Goal: Information Seeking & Learning: Learn about a topic

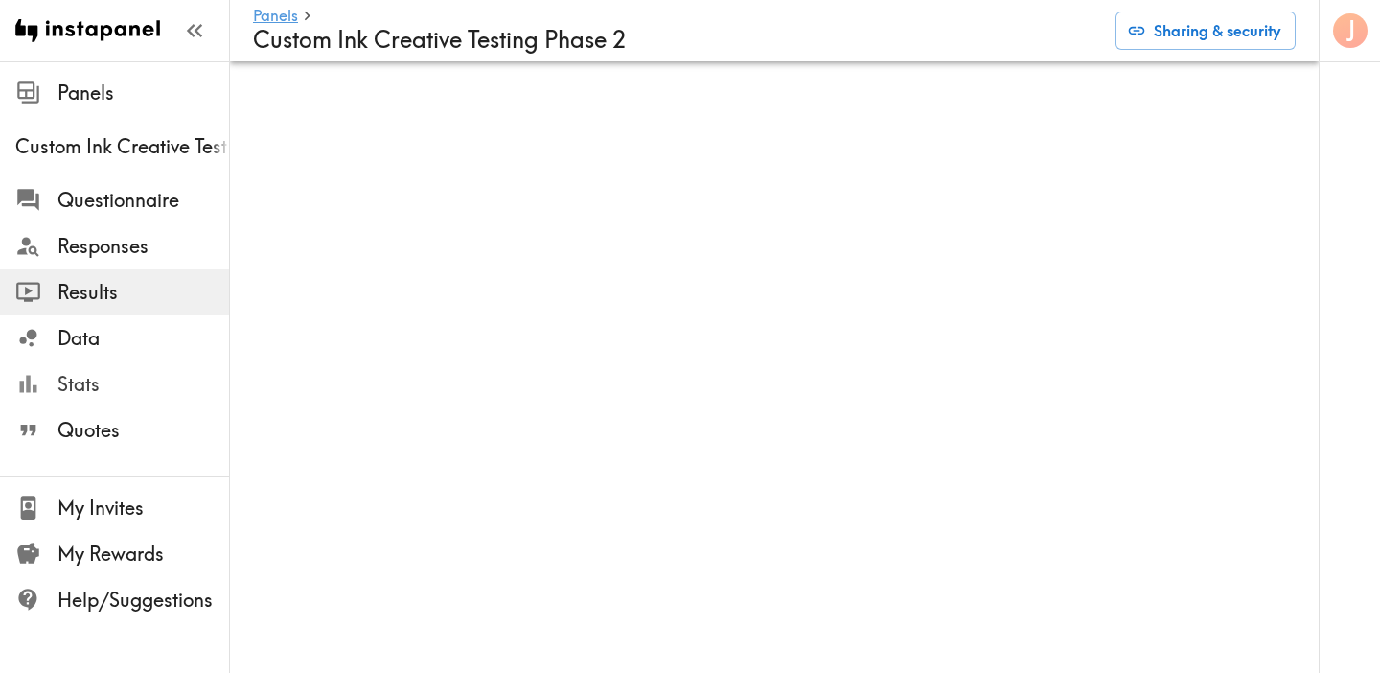
click at [171, 388] on span "Stats" at bounding box center [143, 384] width 172 height 27
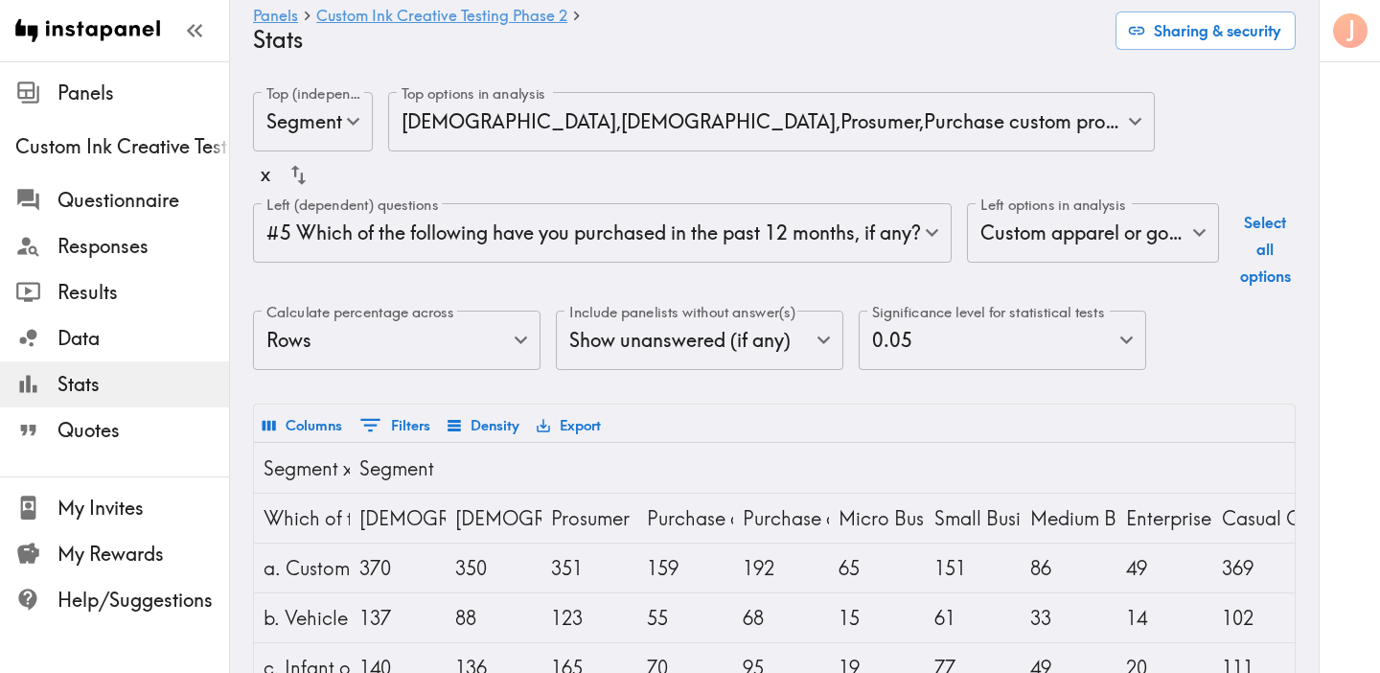
click at [757, 228] on body "Instapanel - Panels - Custom Ink Creative Testing Phase 2 - Stats Panels Custom…" at bounding box center [690, 566] width 1380 height 1011
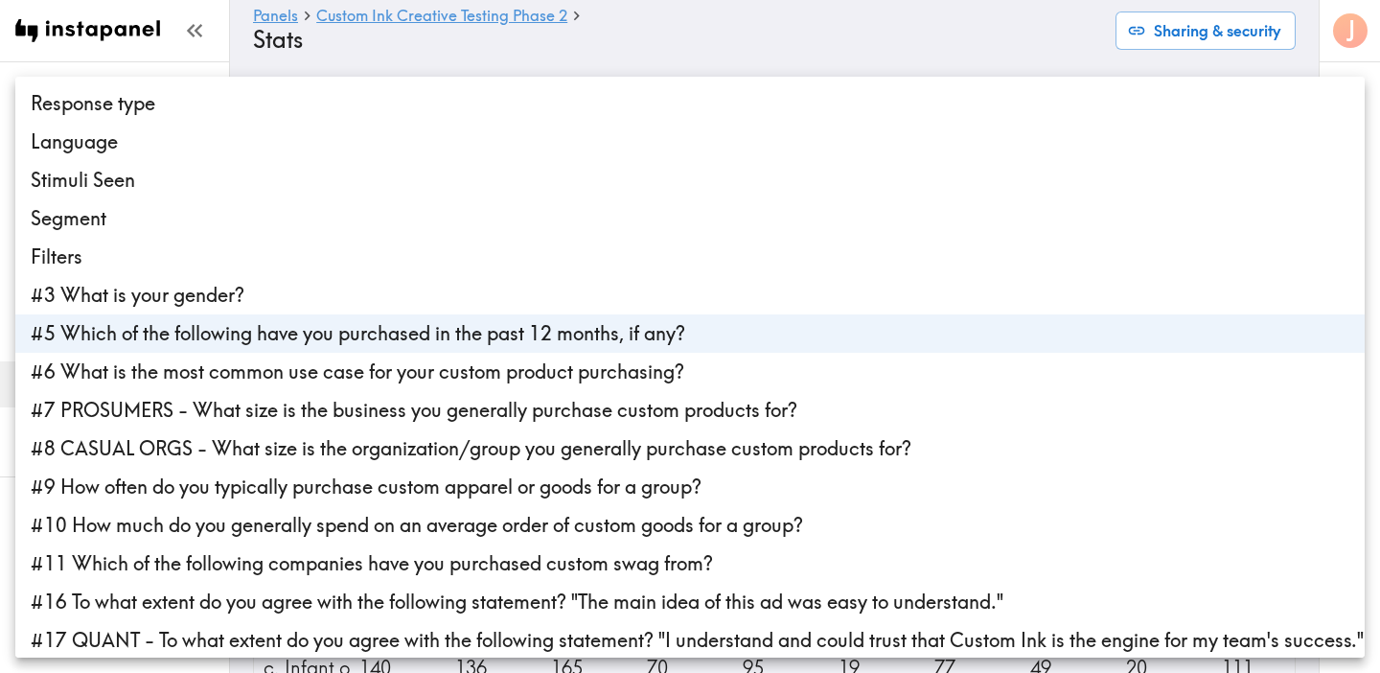
click at [742, 221] on li "Segment" at bounding box center [689, 218] width 1349 height 38
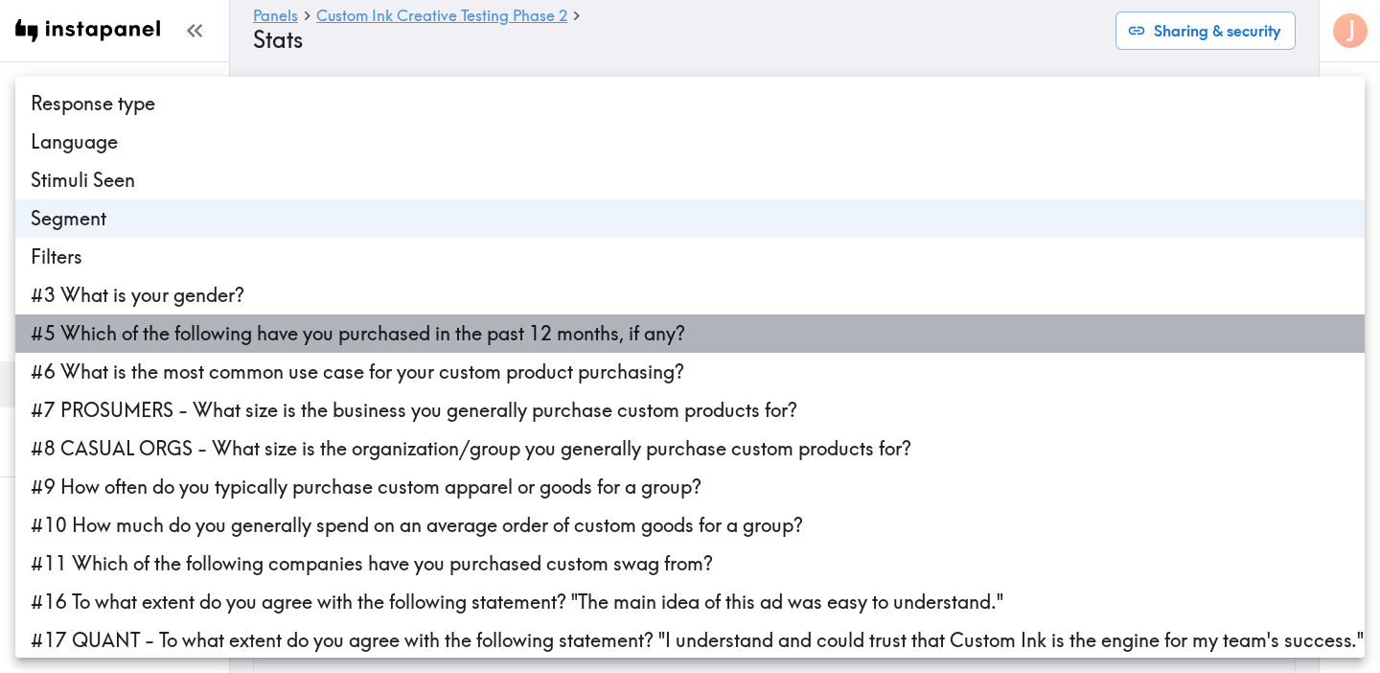
click at [698, 321] on li "#5 Which of the following have you purchased in the past 12 months, if any?" at bounding box center [689, 333] width 1349 height 38
type input "segmentId"
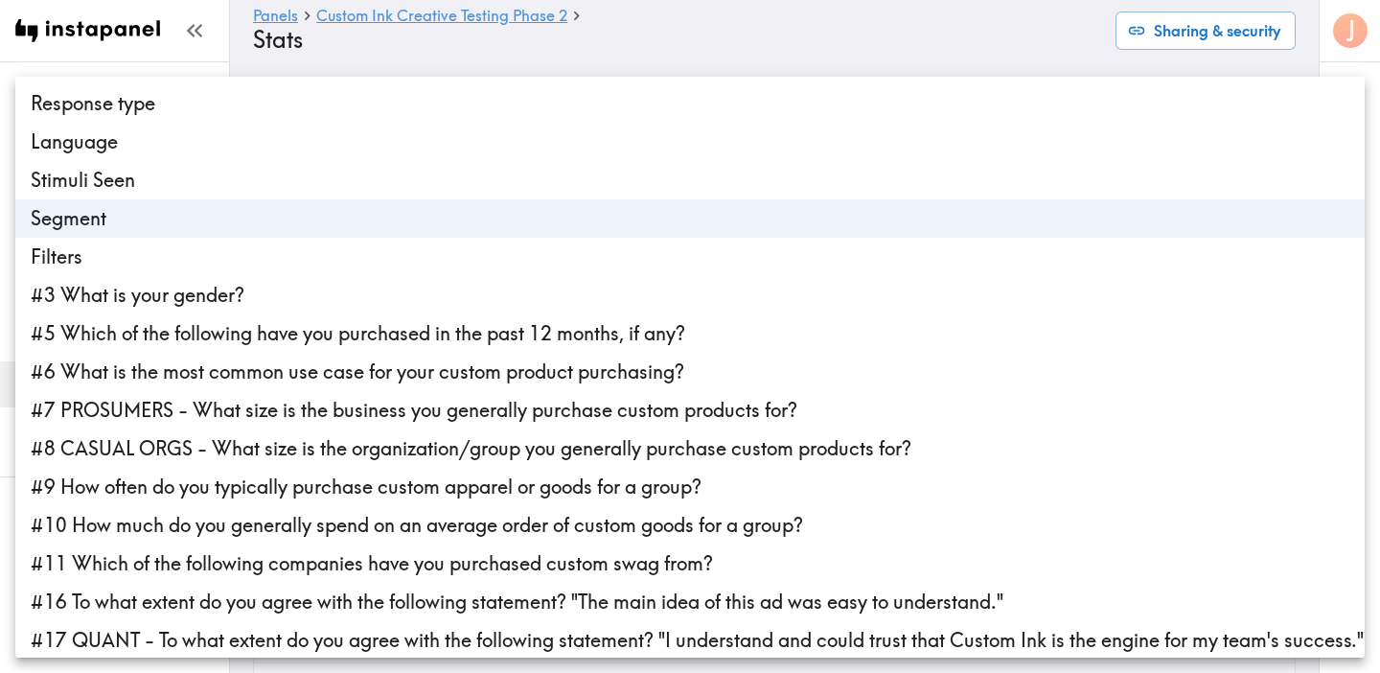
click at [673, 64] on div at bounding box center [690, 336] width 1380 height 673
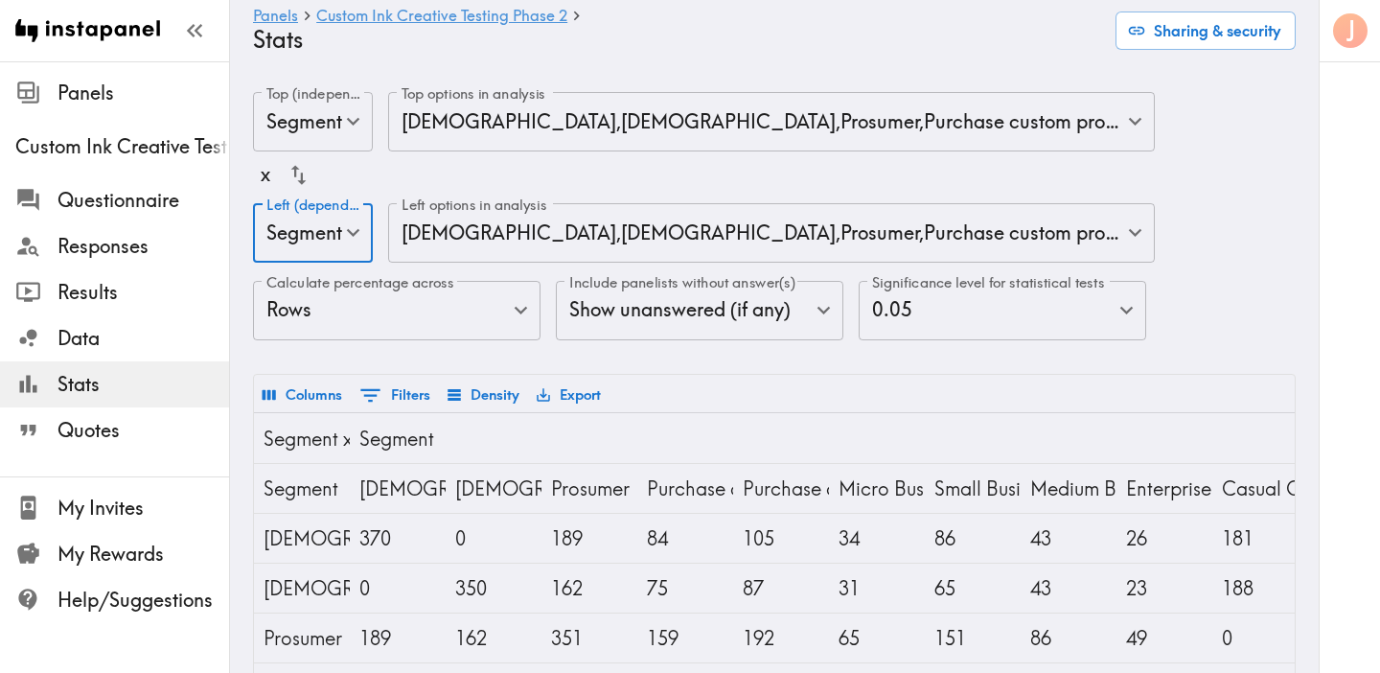
click at [589, 123] on body "Instapanel - Panels - Custom Ink Creative Testing Phase 2 - Stats Panels Custom…" at bounding box center [690, 601] width 1380 height 1081
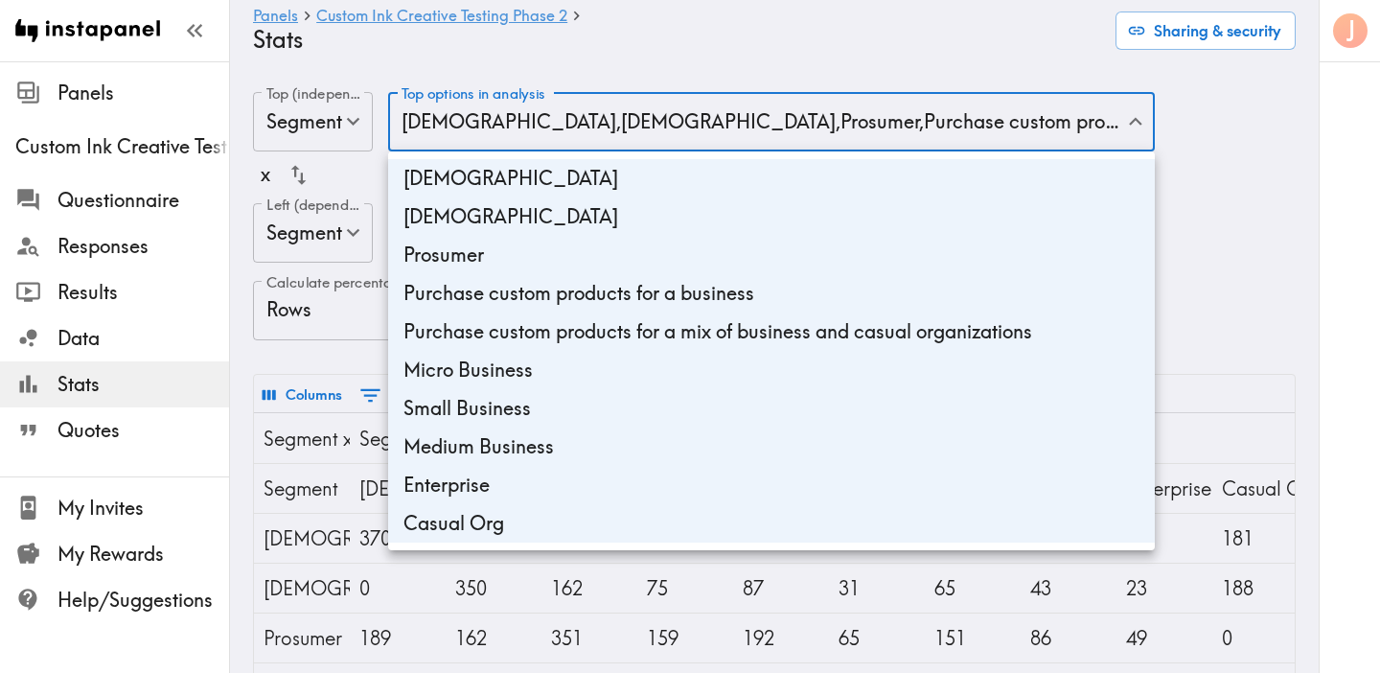
click at [589, 123] on div at bounding box center [690, 336] width 1380 height 673
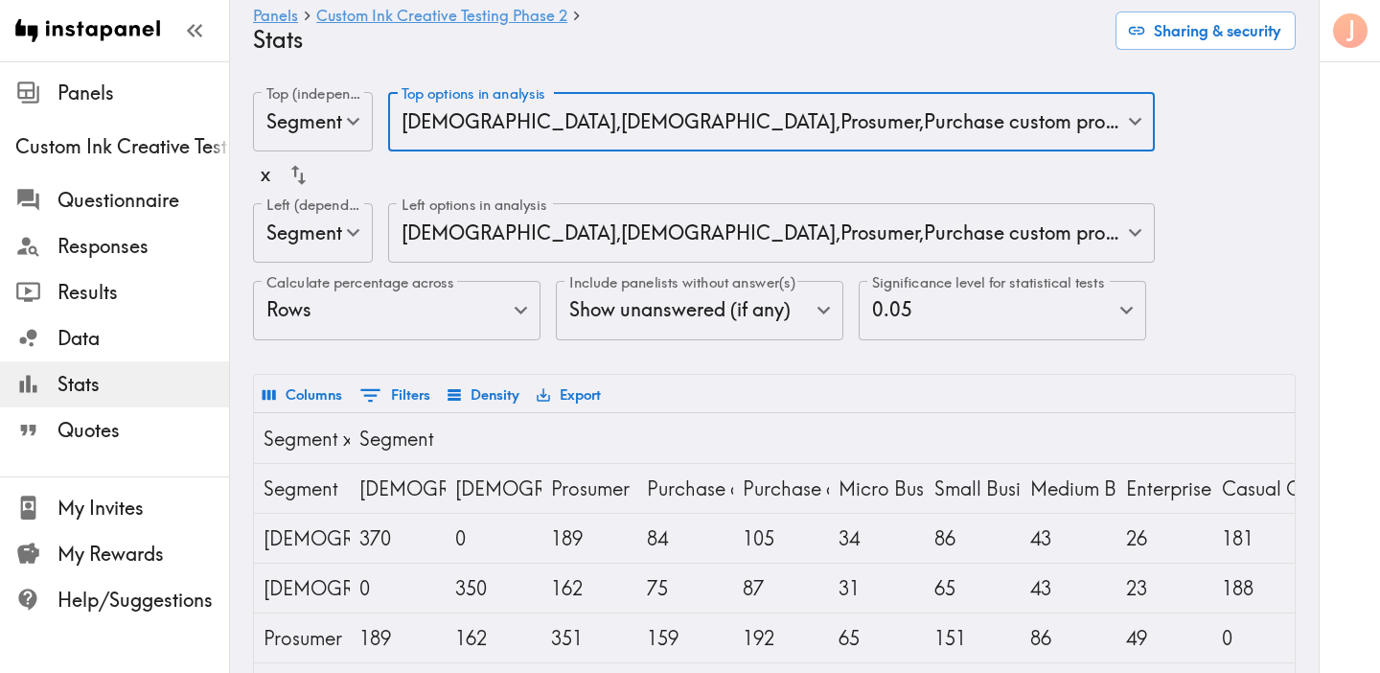
click at [604, 123] on body "Instapanel - Panels - Custom Ink Creative Testing Phase 2 - Stats Panels Custom…" at bounding box center [690, 601] width 1380 height 1081
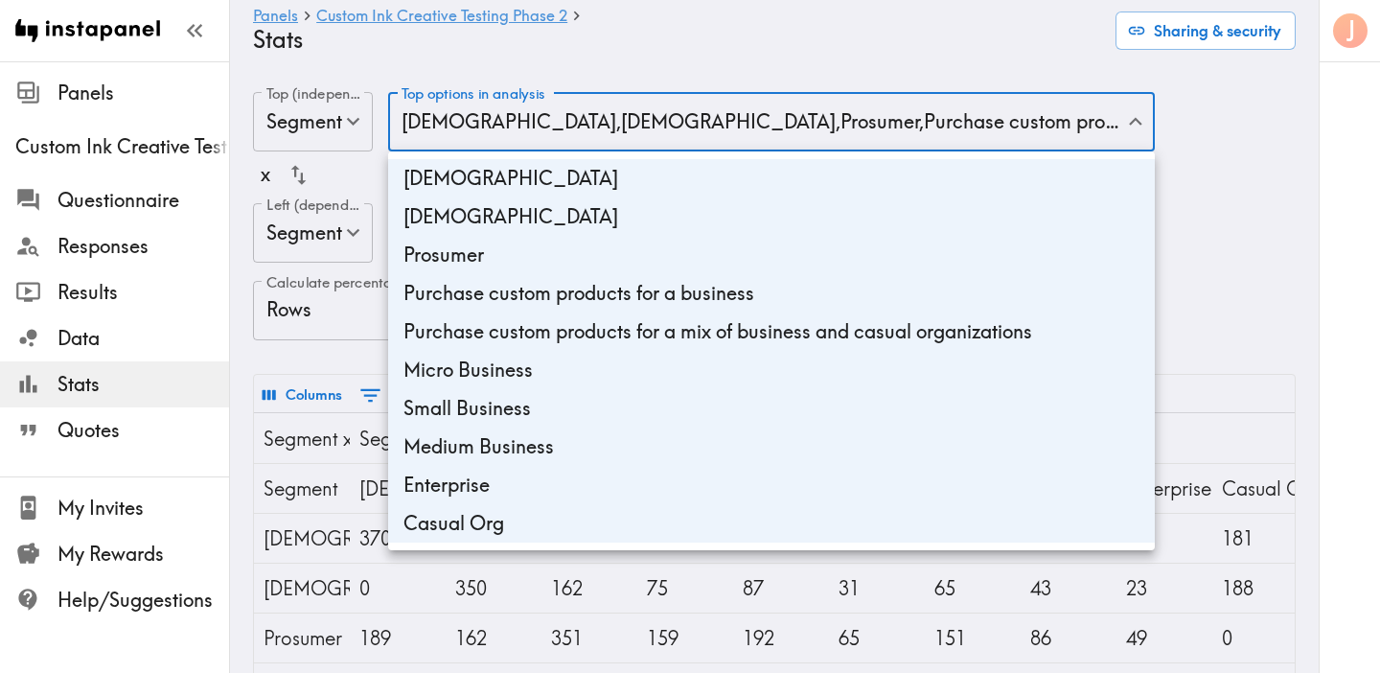
click at [719, 64] on div at bounding box center [690, 336] width 1380 height 673
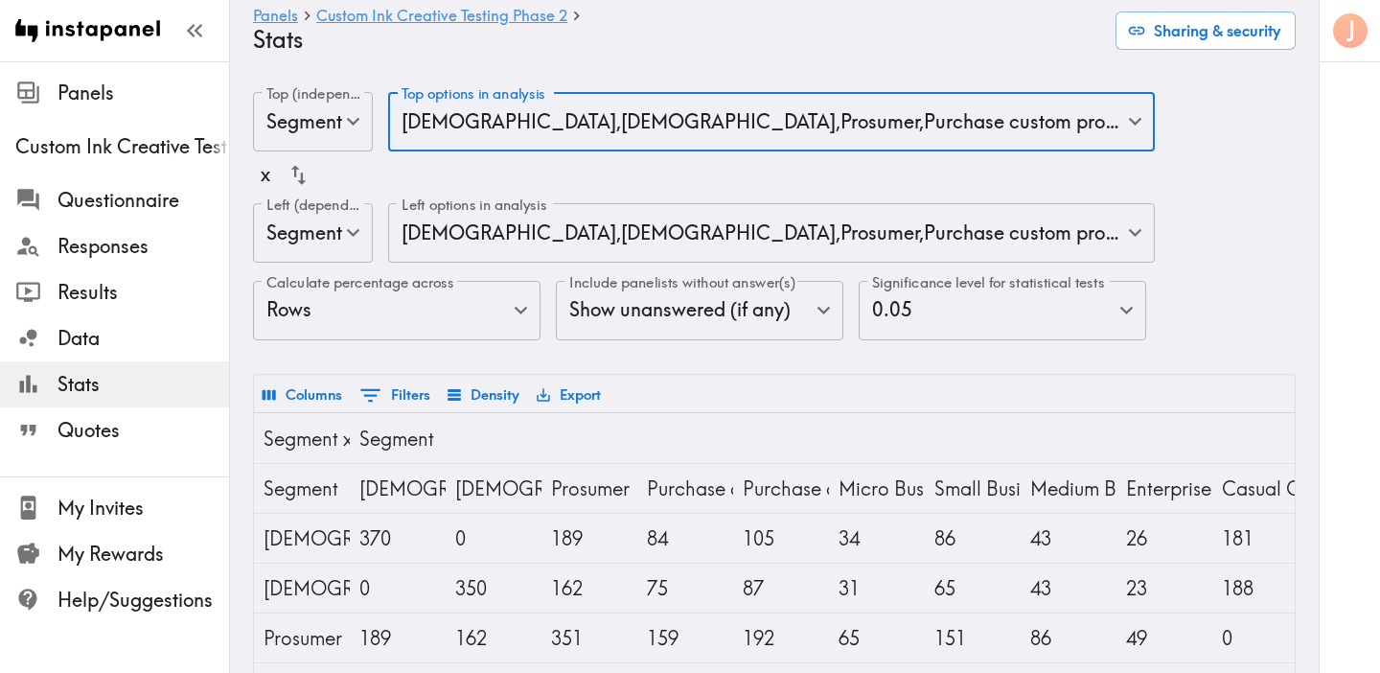
click at [616, 137] on body "Instapanel - Panels - Custom Ink Creative Testing Phase 2 - Stats Panels Custom…" at bounding box center [690, 601] width 1380 height 1081
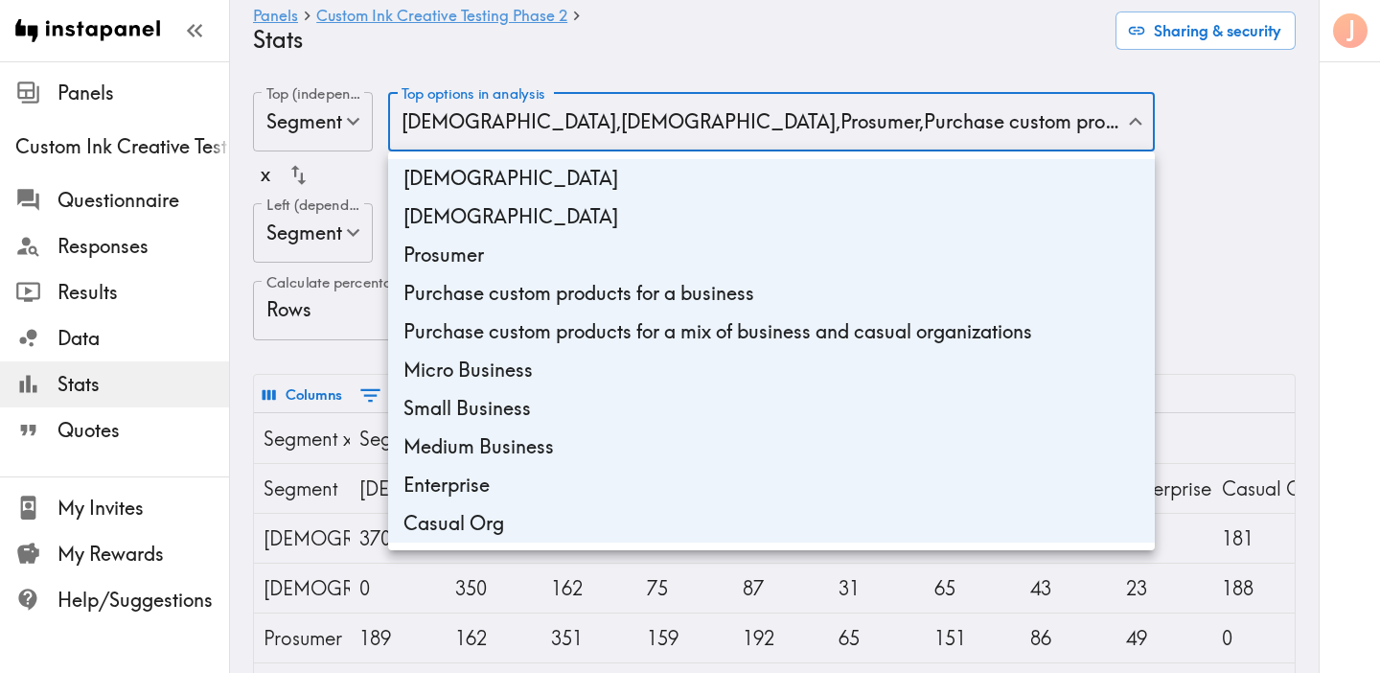
click at [1274, 242] on div at bounding box center [690, 336] width 1380 height 673
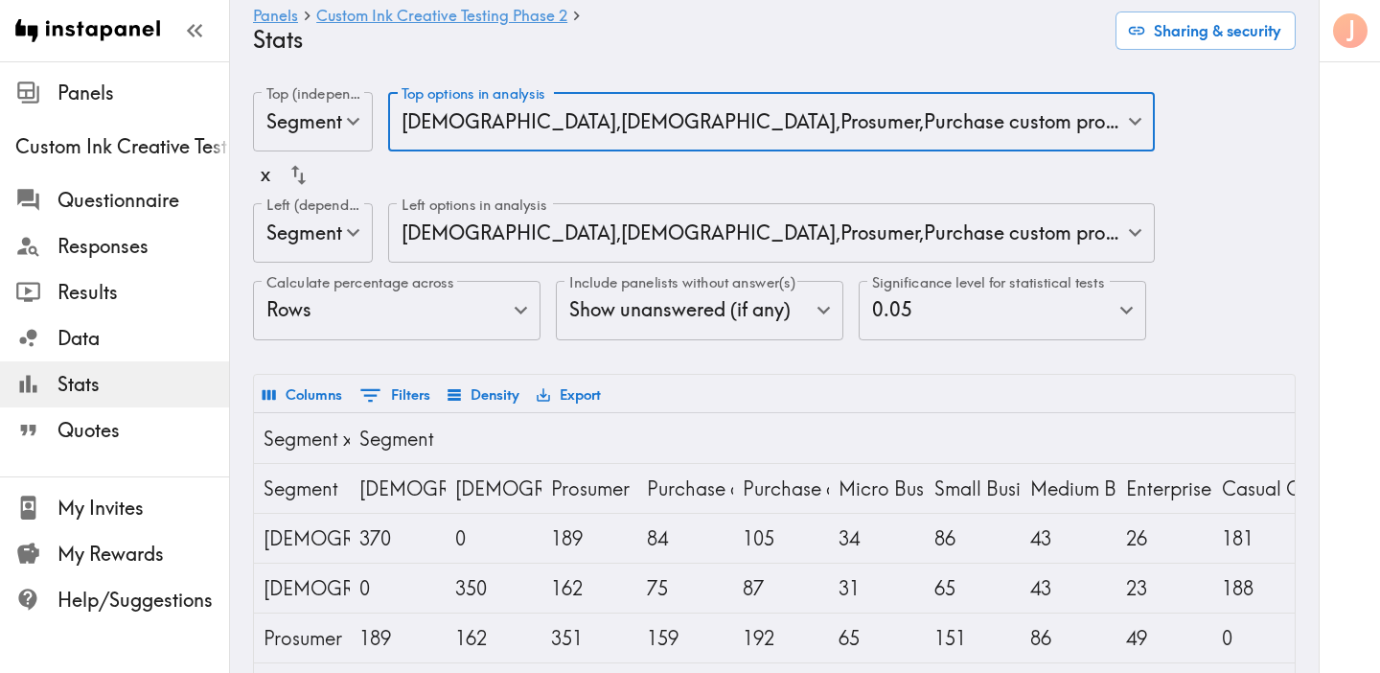
click at [592, 237] on body "Instapanel - Panels - Custom Ink Creative Testing Phase 2 - Stats Panels Custom…" at bounding box center [690, 601] width 1380 height 1081
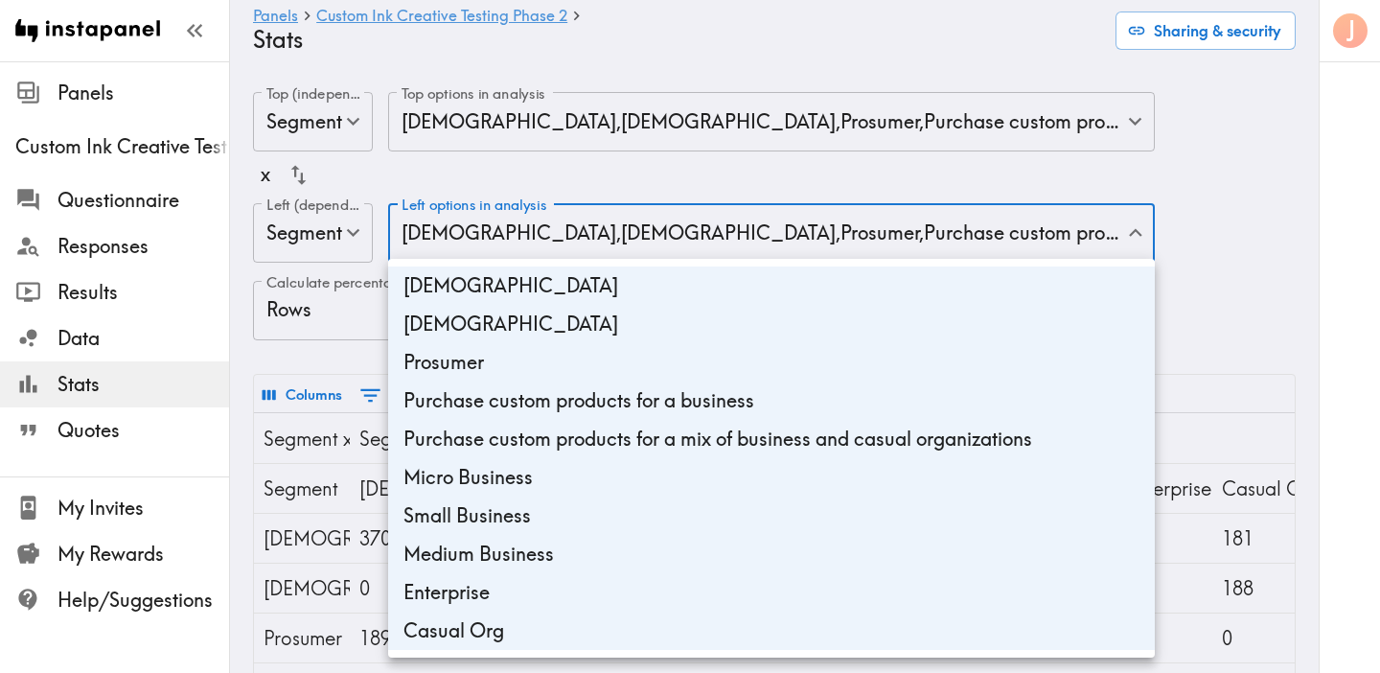
click at [1238, 317] on div at bounding box center [690, 336] width 1380 height 673
click at [729, 230] on body "Instapanel - Panels - Custom Ink Creative Testing Phase 2 - Stats Panels Custom…" at bounding box center [690, 601] width 1380 height 1081
click at [528, 293] on li "[DEMOGRAPHIC_DATA]" at bounding box center [771, 285] width 767 height 38
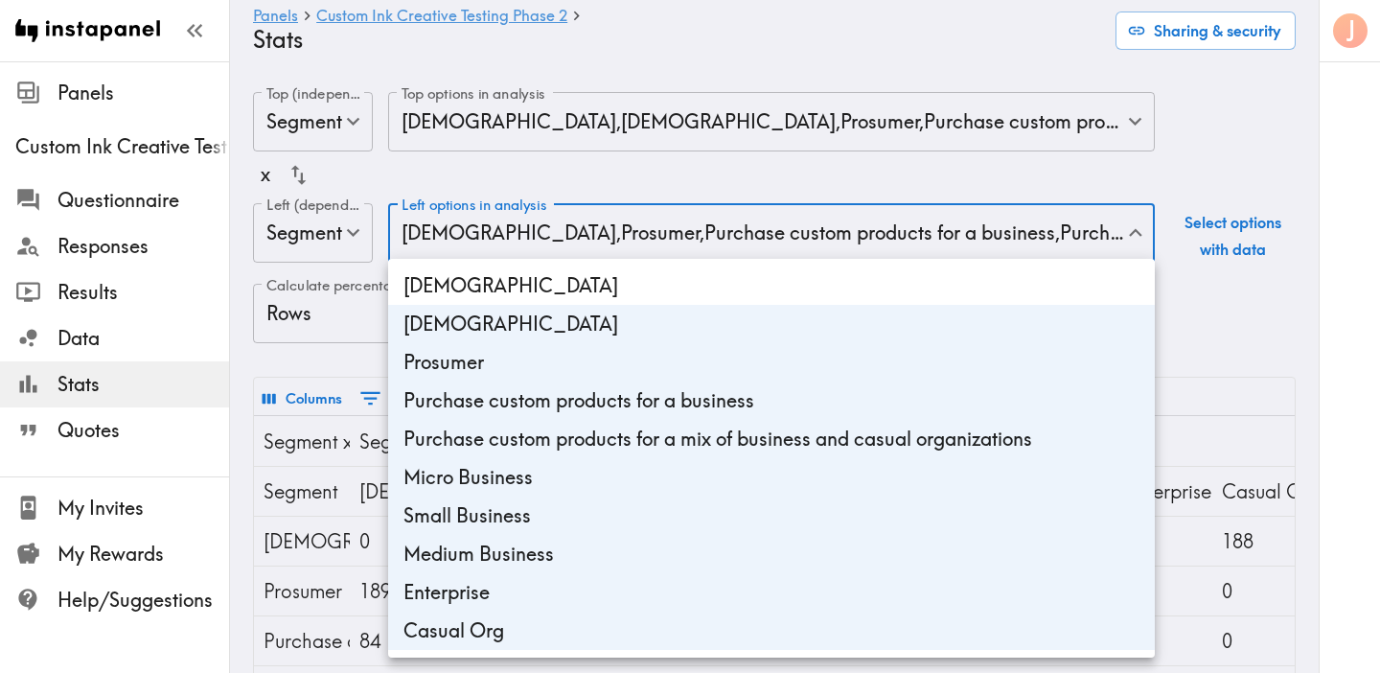
click at [513, 331] on li "[DEMOGRAPHIC_DATA]" at bounding box center [771, 324] width 767 height 38
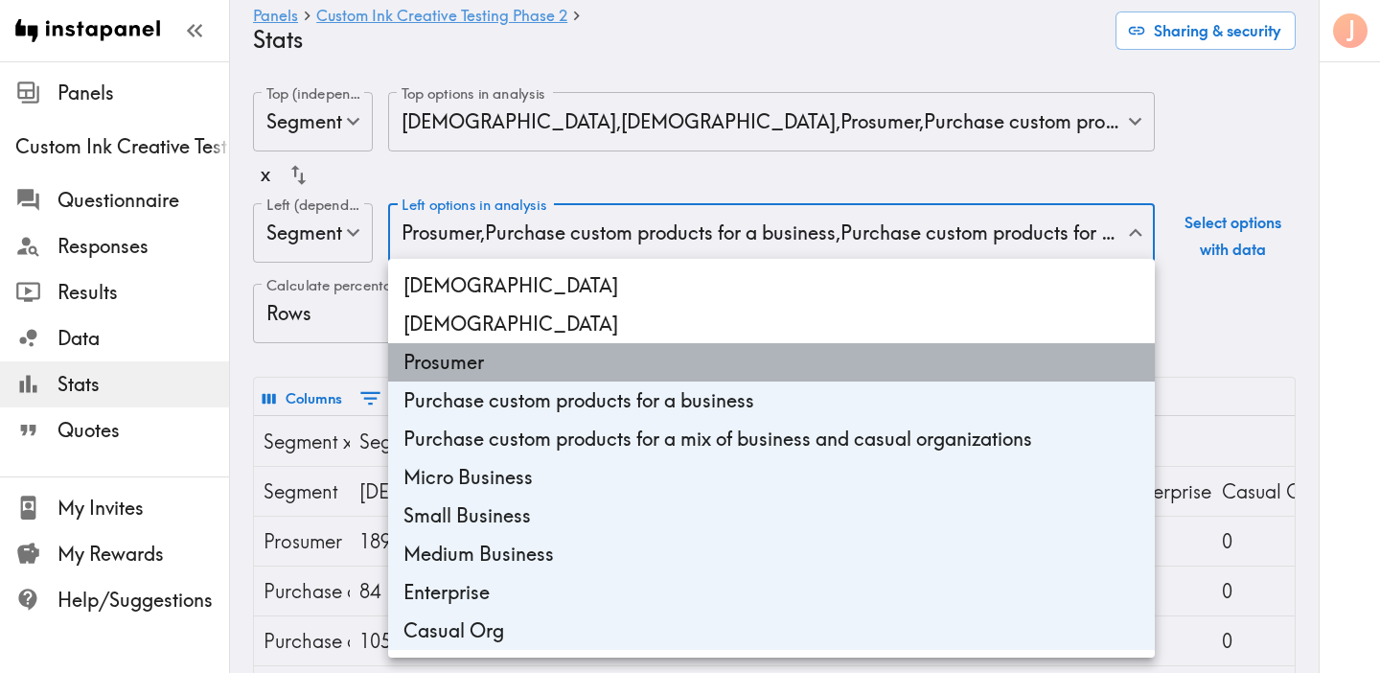
click at [513, 359] on li "Prosumer" at bounding box center [771, 362] width 767 height 38
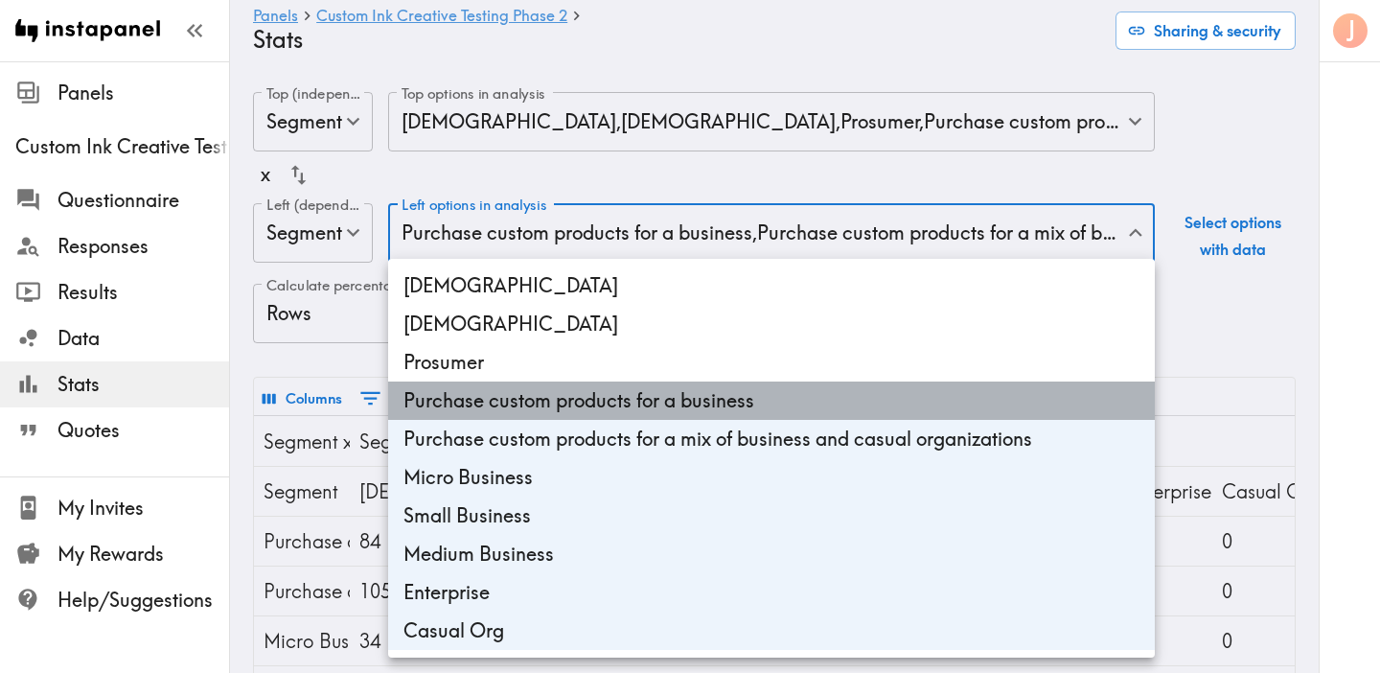
click at [504, 394] on li "Purchase custom products for a business" at bounding box center [771, 400] width 767 height 38
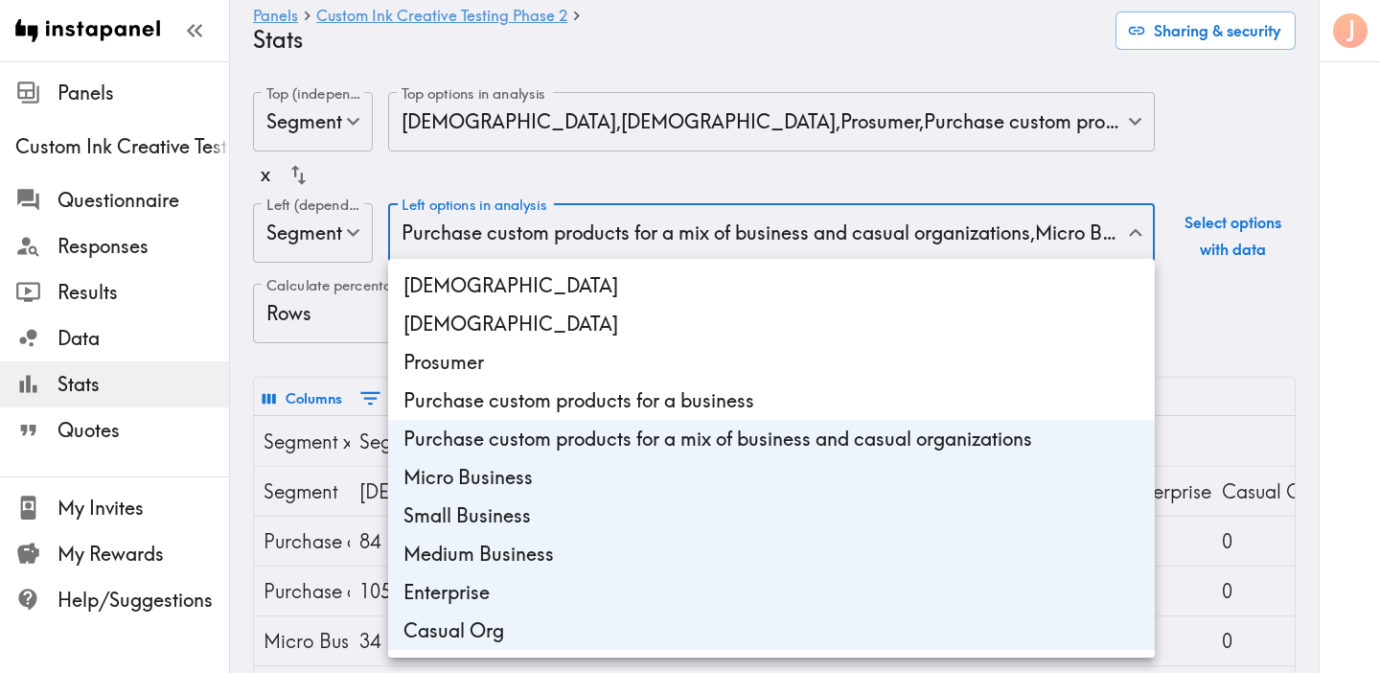
click at [504, 425] on li "Purchase custom products for a mix of business and casual organizations" at bounding box center [771, 439] width 767 height 38
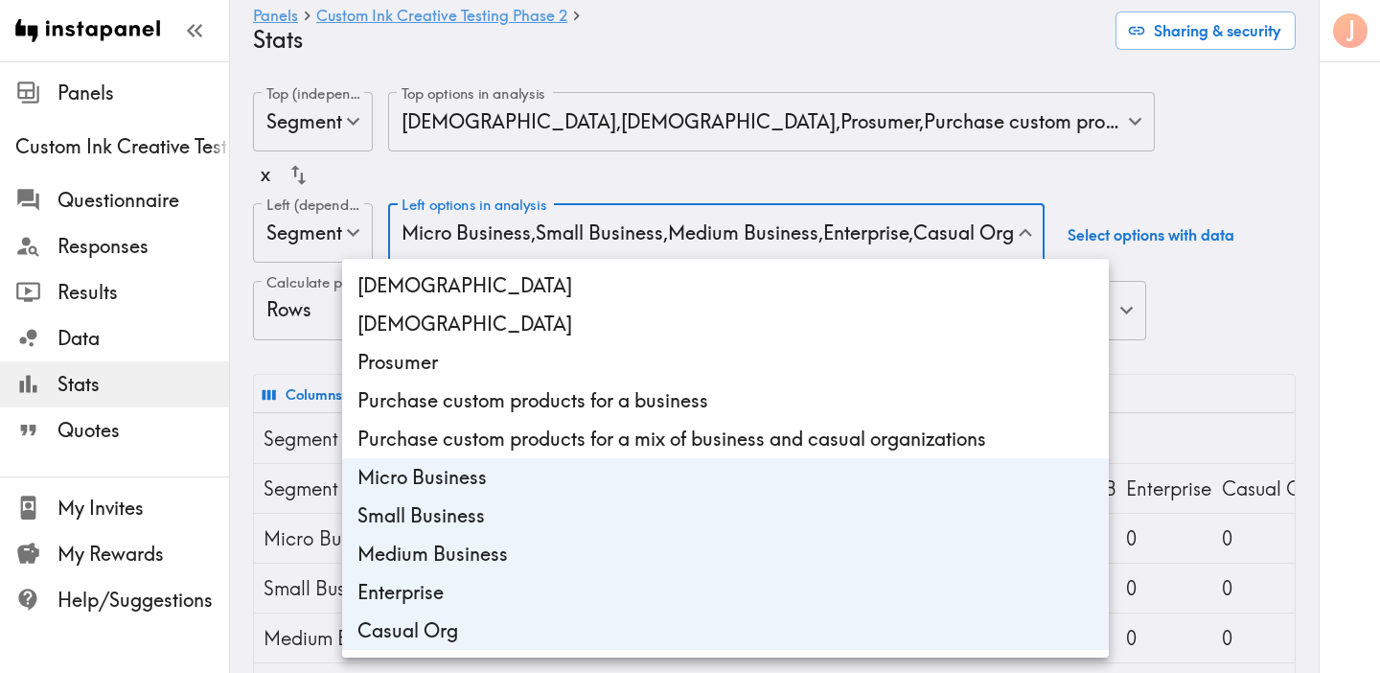
click at [491, 483] on li "Micro Business" at bounding box center [725, 477] width 767 height 38
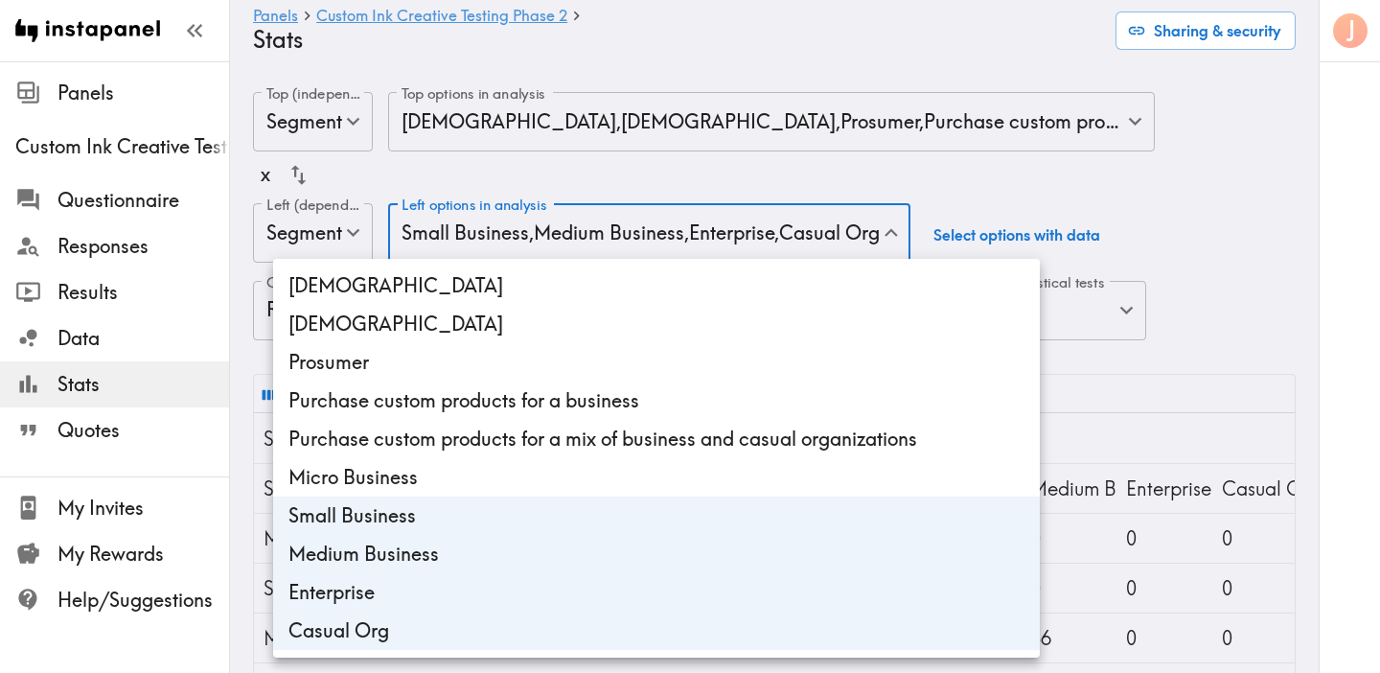
click at [491, 522] on li "Small Business" at bounding box center [656, 515] width 767 height 38
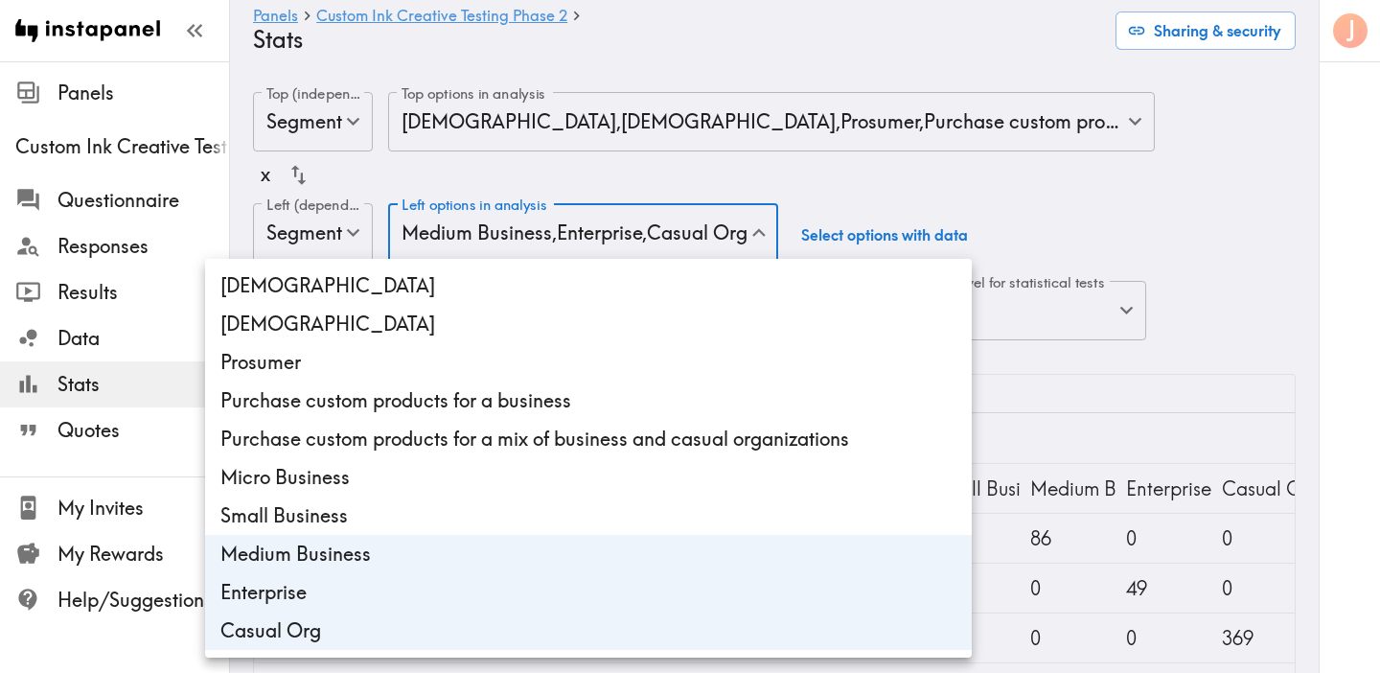
click at [491, 554] on li "Medium Business" at bounding box center [588, 554] width 767 height 38
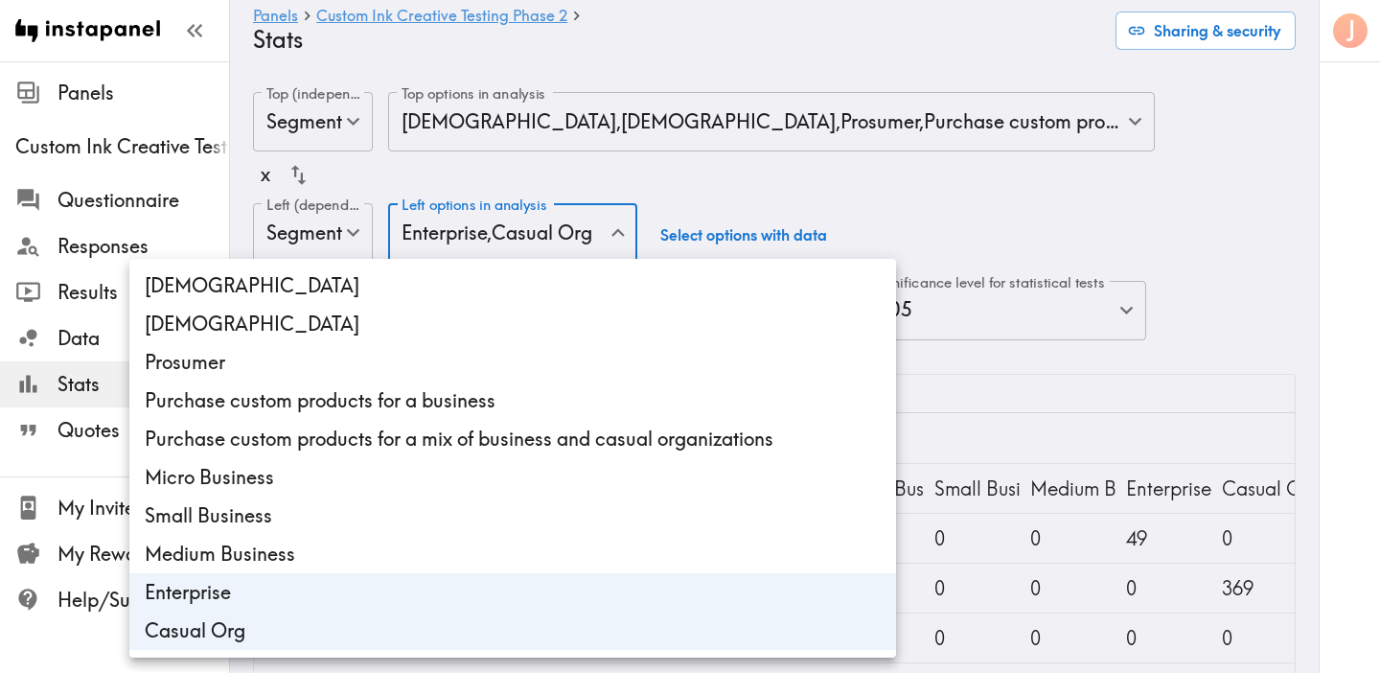
click at [475, 598] on li "Enterprise" at bounding box center [512, 592] width 767 height 38
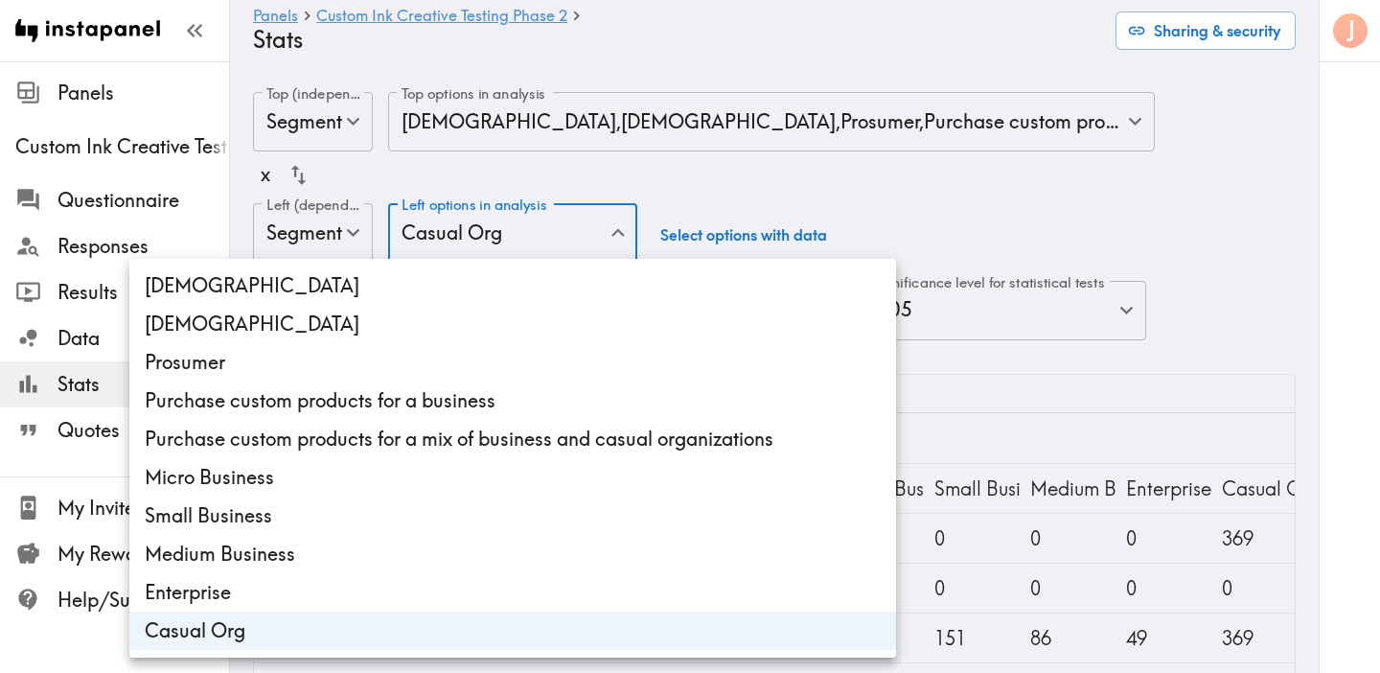
type input "54d1c929-1554-45d6-8873-3d0a11ce534a"
click at [468, 631] on li "Casual Org" at bounding box center [512, 630] width 767 height 38
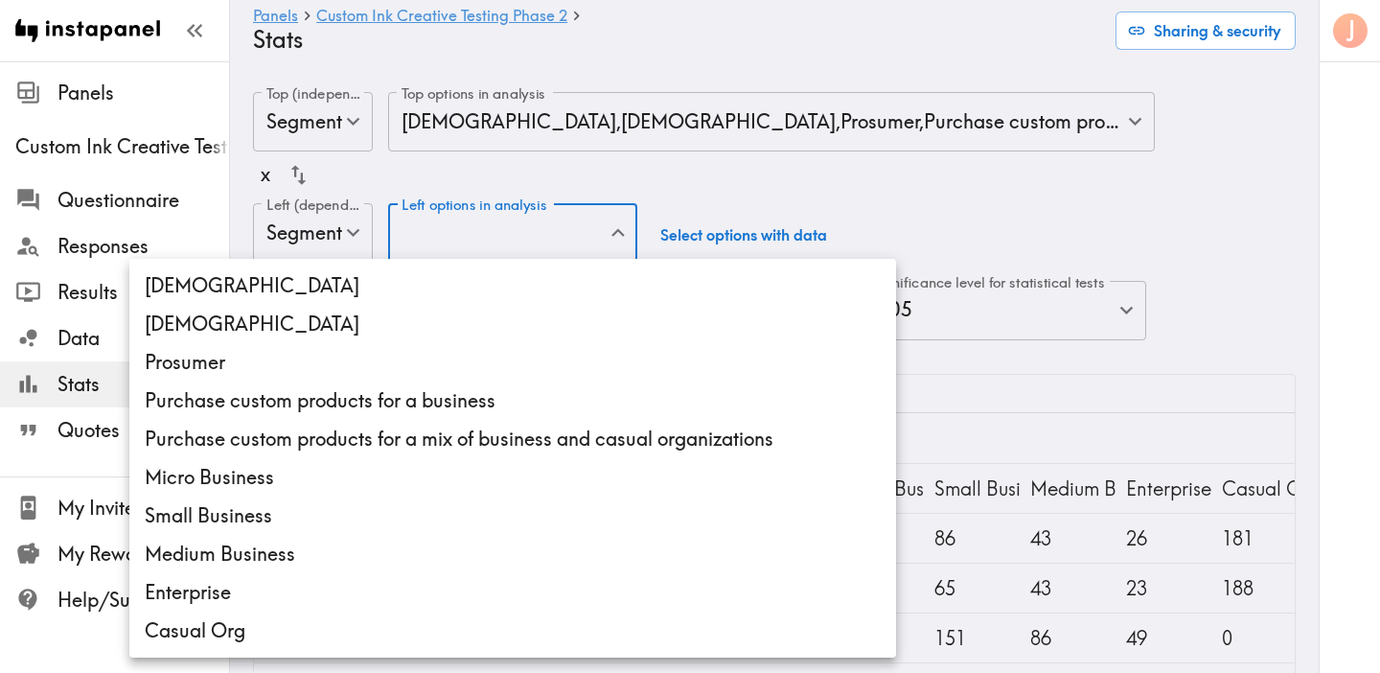
click at [1004, 387] on div at bounding box center [690, 336] width 1380 height 673
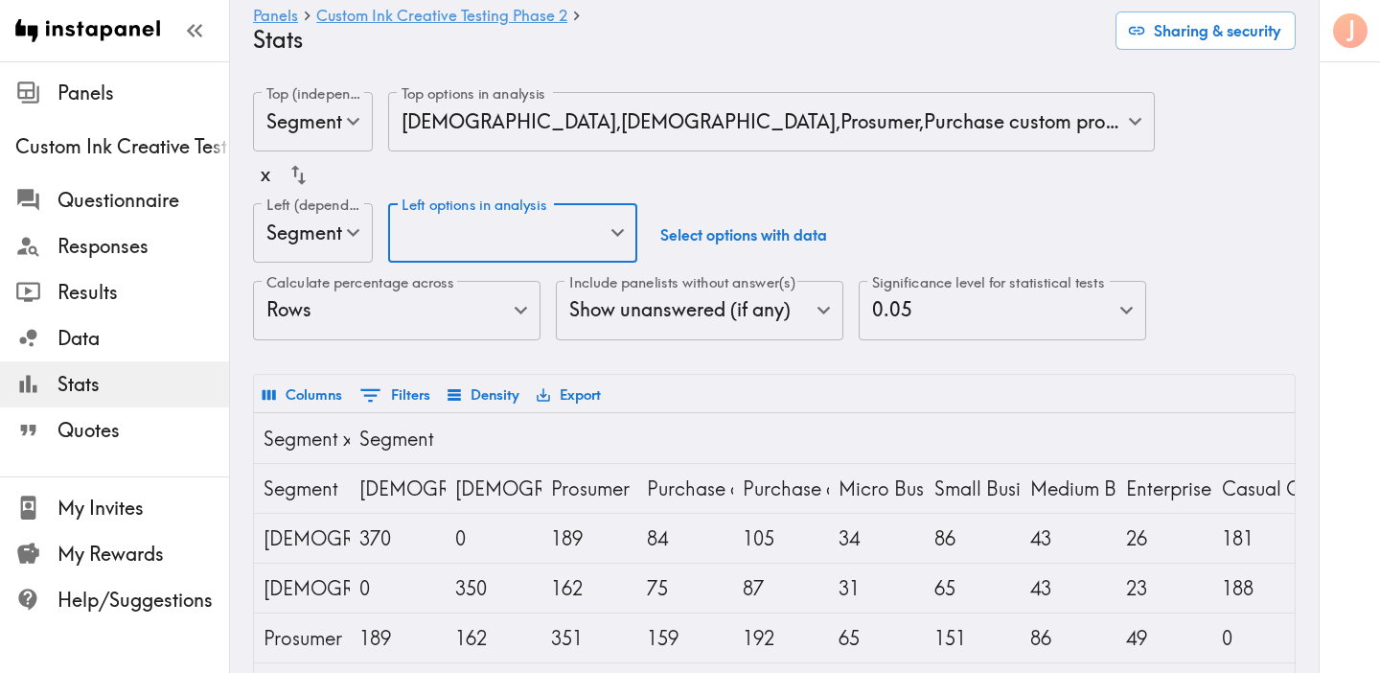
click at [342, 247] on body "Instapanel - Panels - Custom Ink Creative Testing Phase 2 - Stats Panels Custom…" at bounding box center [690, 601] width 1380 height 1081
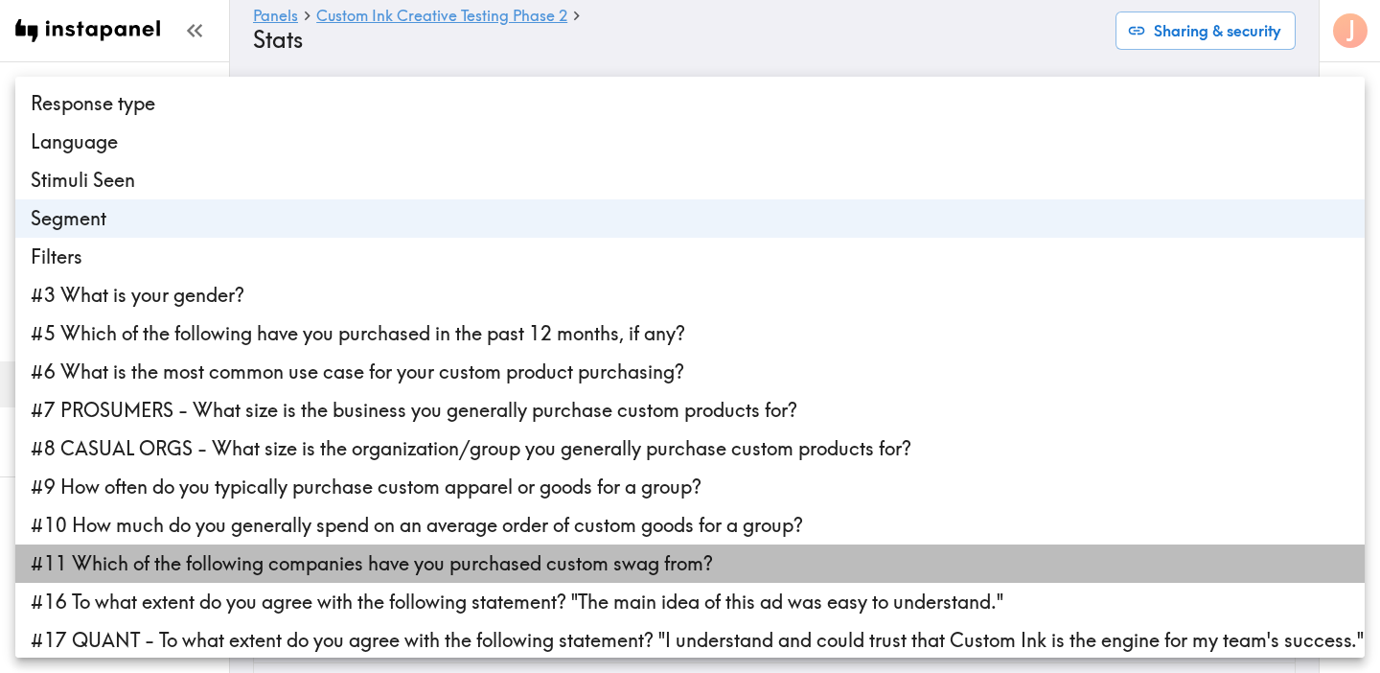
click at [395, 561] on li "#11 Which of the following companies have you purchased custom swag from?" at bounding box center [689, 563] width 1349 height 38
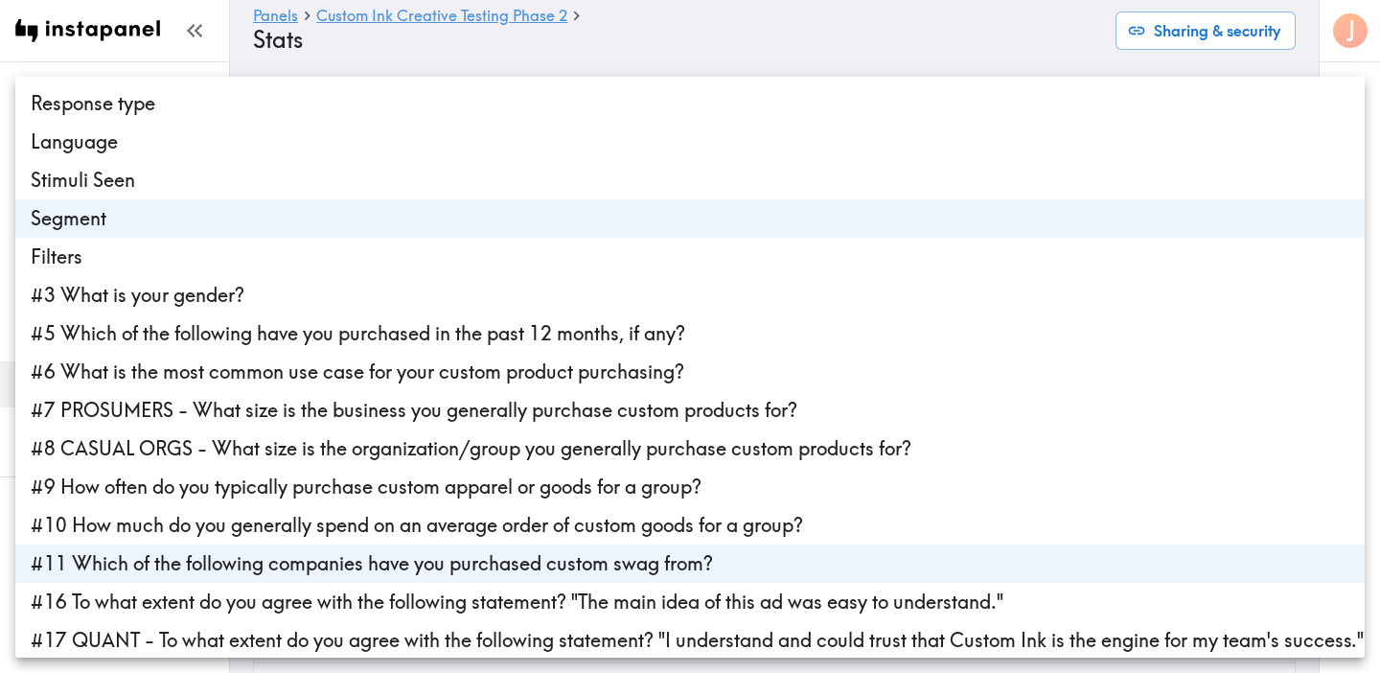
click at [391, 224] on li "Segment" at bounding box center [689, 218] width 1349 height 38
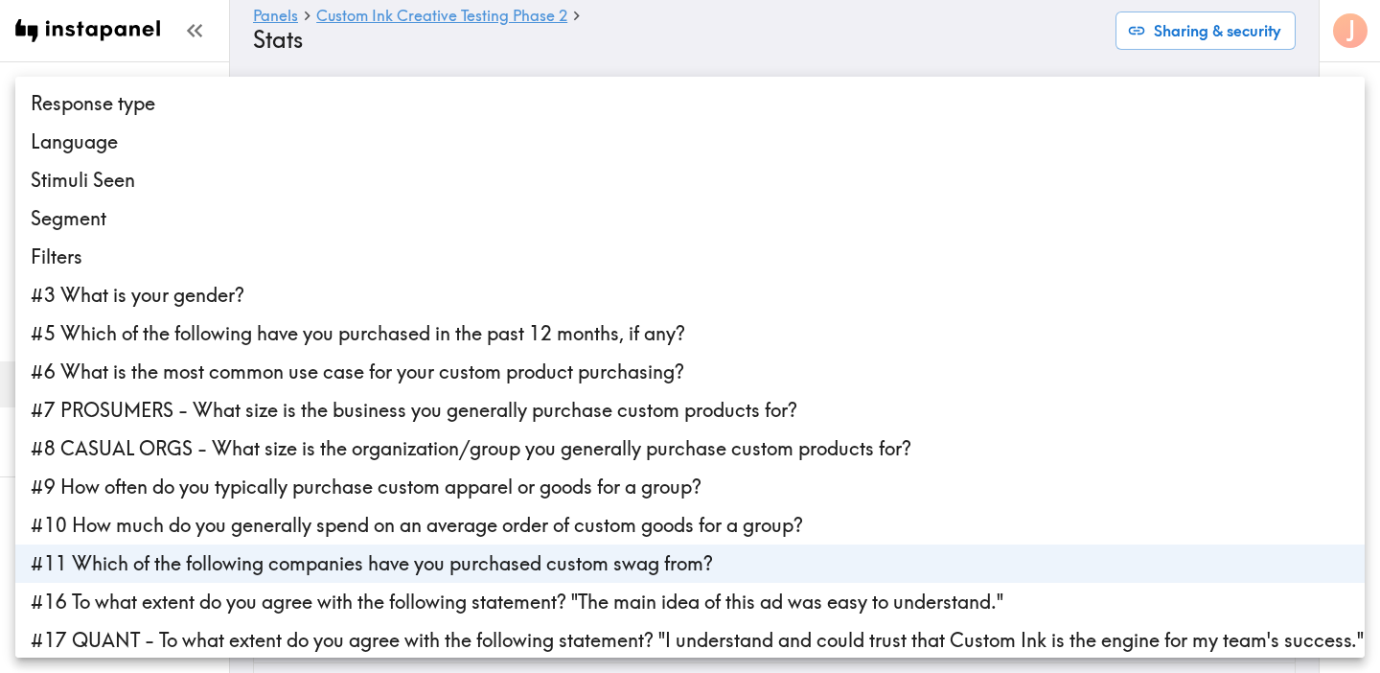
type input "d064f87e-2a44-4405-9119-1dea132ed37b"
click at [655, 38] on div at bounding box center [690, 336] width 1380 height 673
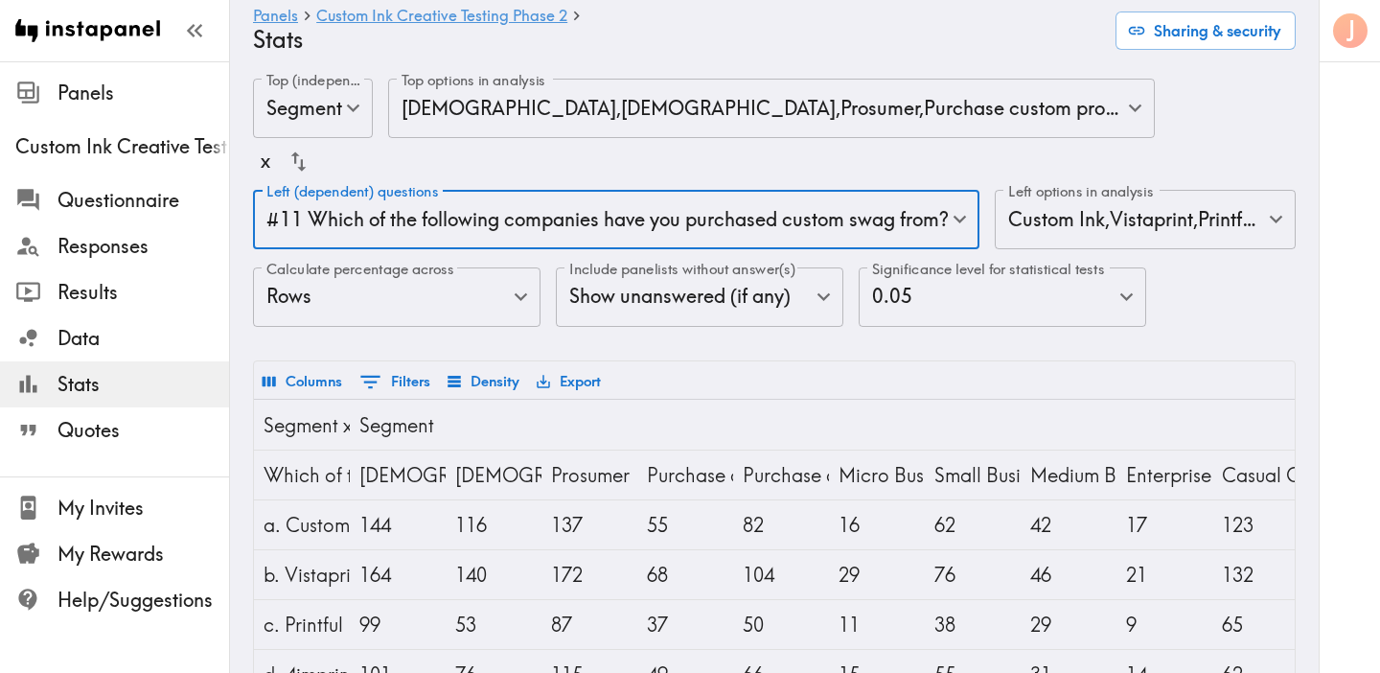
scroll to position [11, 0]
